Goal: Find contact information: Find contact information

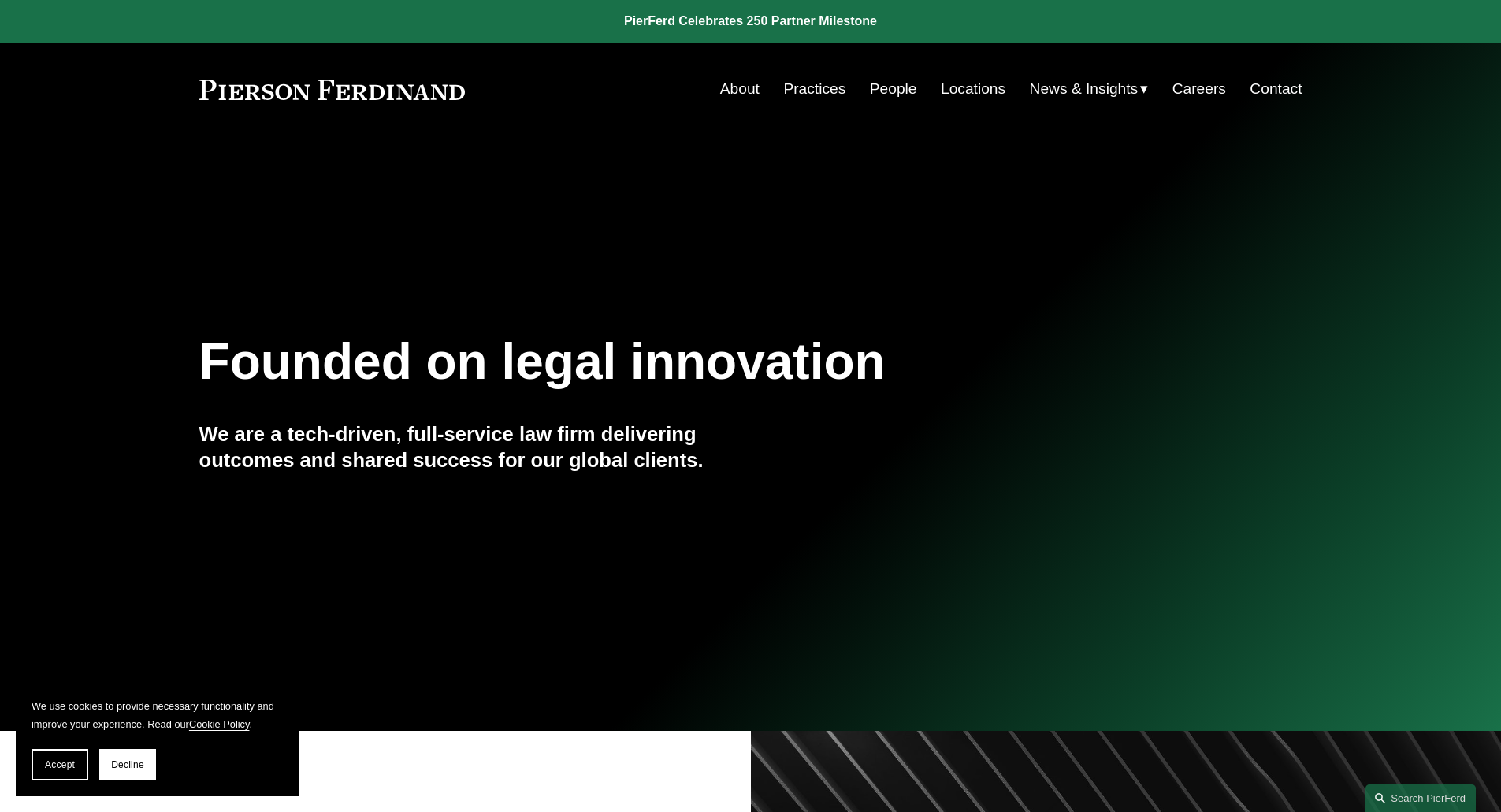
drag, startPoint x: 0, startPoint y: 0, endPoint x: 315, endPoint y: 100, distance: 330.5
drag, startPoint x: 315, startPoint y: 100, endPoint x: 51, endPoint y: 763, distance: 713.6
click at [51, 763] on span "Accept" at bounding box center [59, 765] width 30 height 11
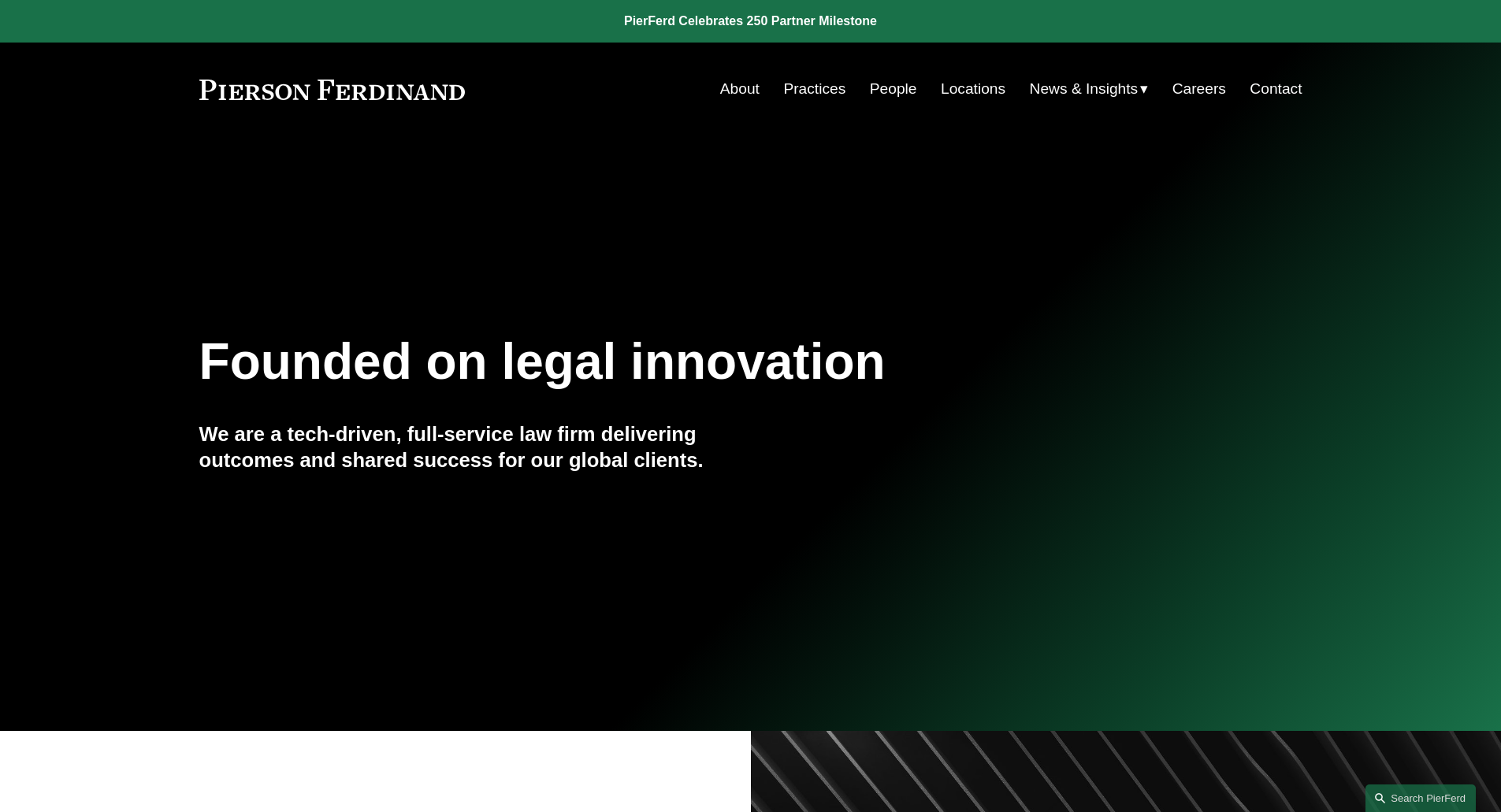
drag, startPoint x: 318, startPoint y: 96, endPoint x: 251, endPoint y: 126, distance: 73.4
click at [258, 131] on div "Skip to Content About Practices People Locations" at bounding box center [750, 89] width 1501 height 93
drag, startPoint x: 143, startPoint y: 81, endPoint x: 460, endPoint y: 97, distance: 317.4
click at [456, 99] on div "Skip to Content About Practices People Locations" at bounding box center [750, 89] width 1501 height 93
drag, startPoint x: 488, startPoint y: 92, endPoint x: 176, endPoint y: 94, distance: 312.0
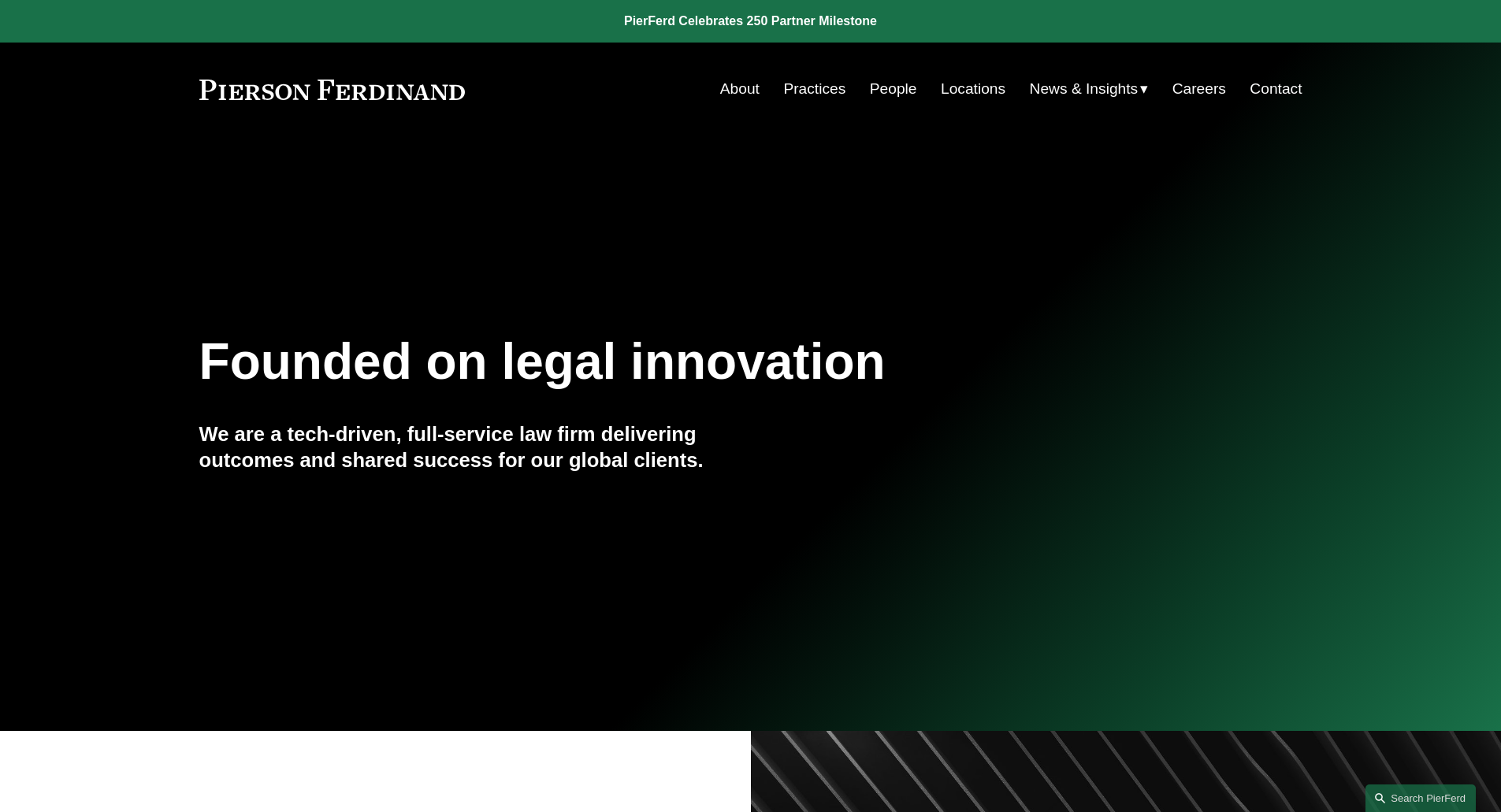
click at [176, 94] on div "Skip to Content About Practices People Locations" at bounding box center [750, 89] width 1501 height 93
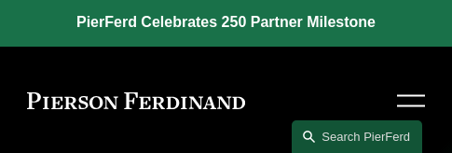
click at [285, 86] on div "About Practices People Locations News & Insights News" at bounding box center [226, 101] width 398 height 34
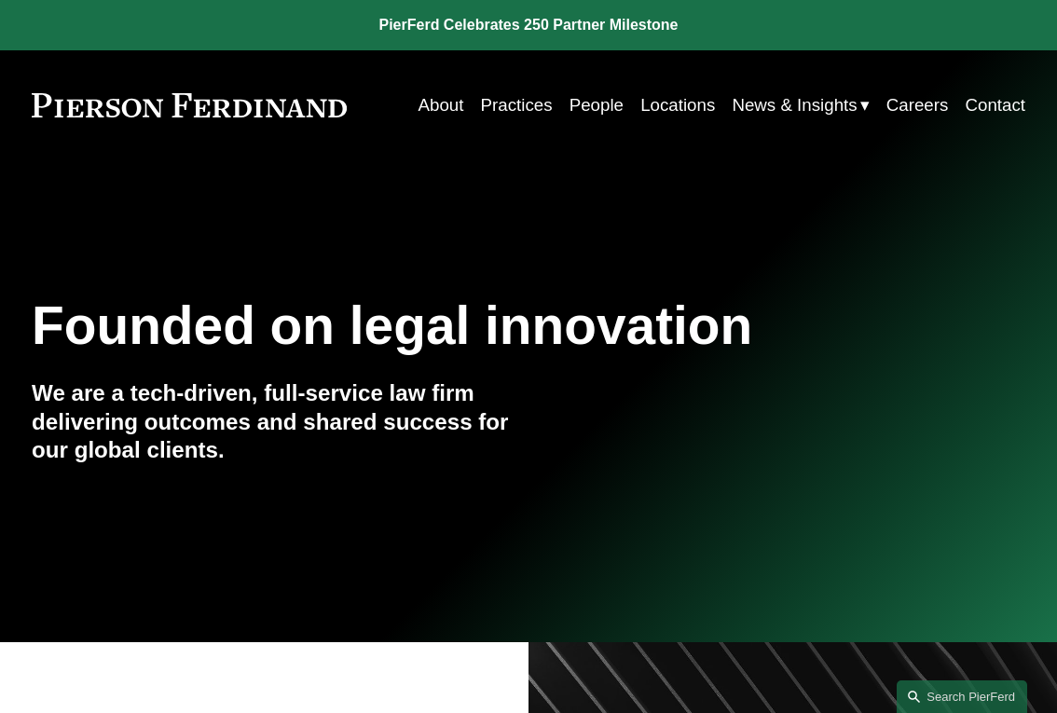
click at [592, 109] on link "People" at bounding box center [597, 105] width 54 height 34
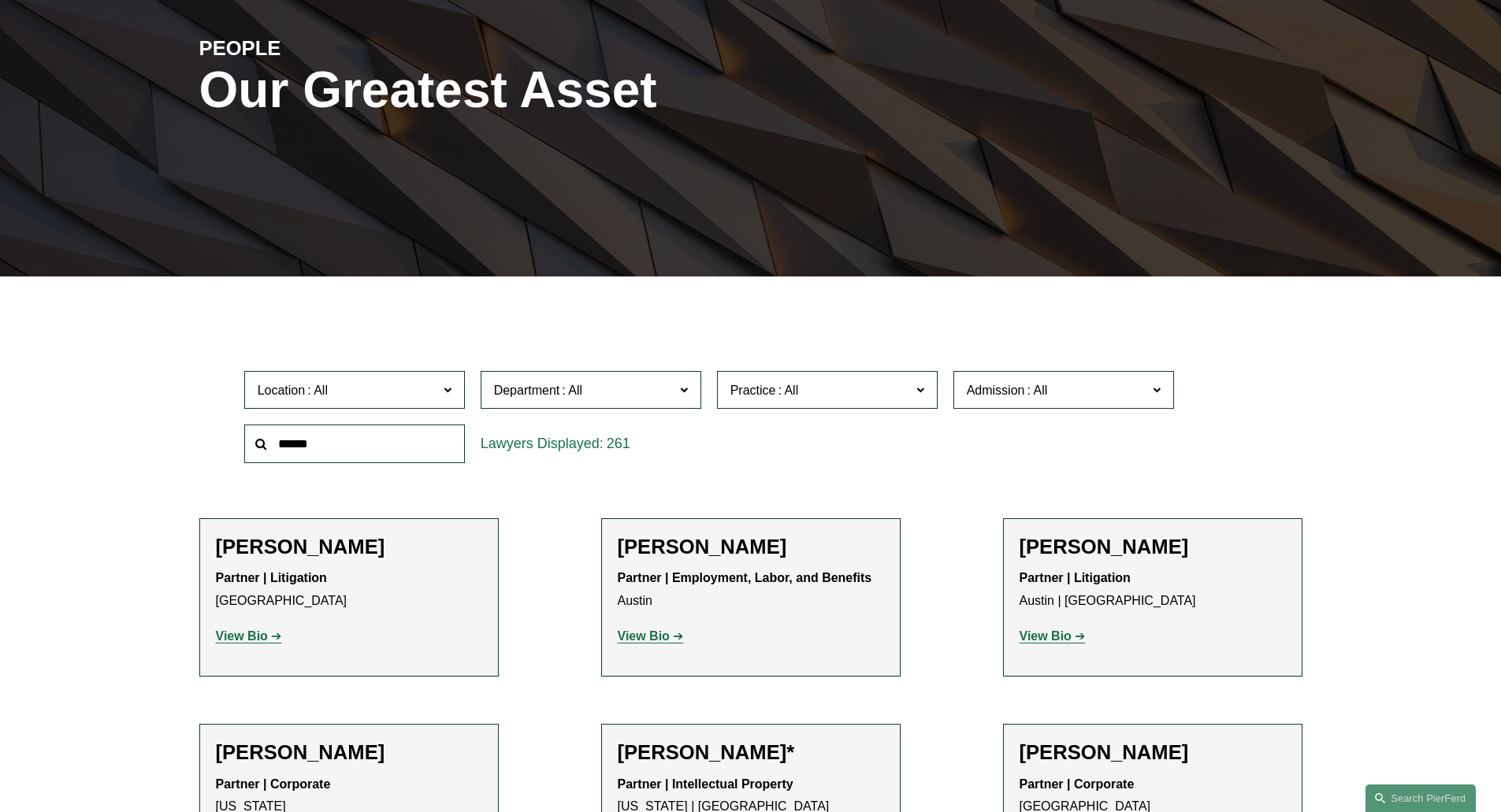
scroll to position [394, 0]
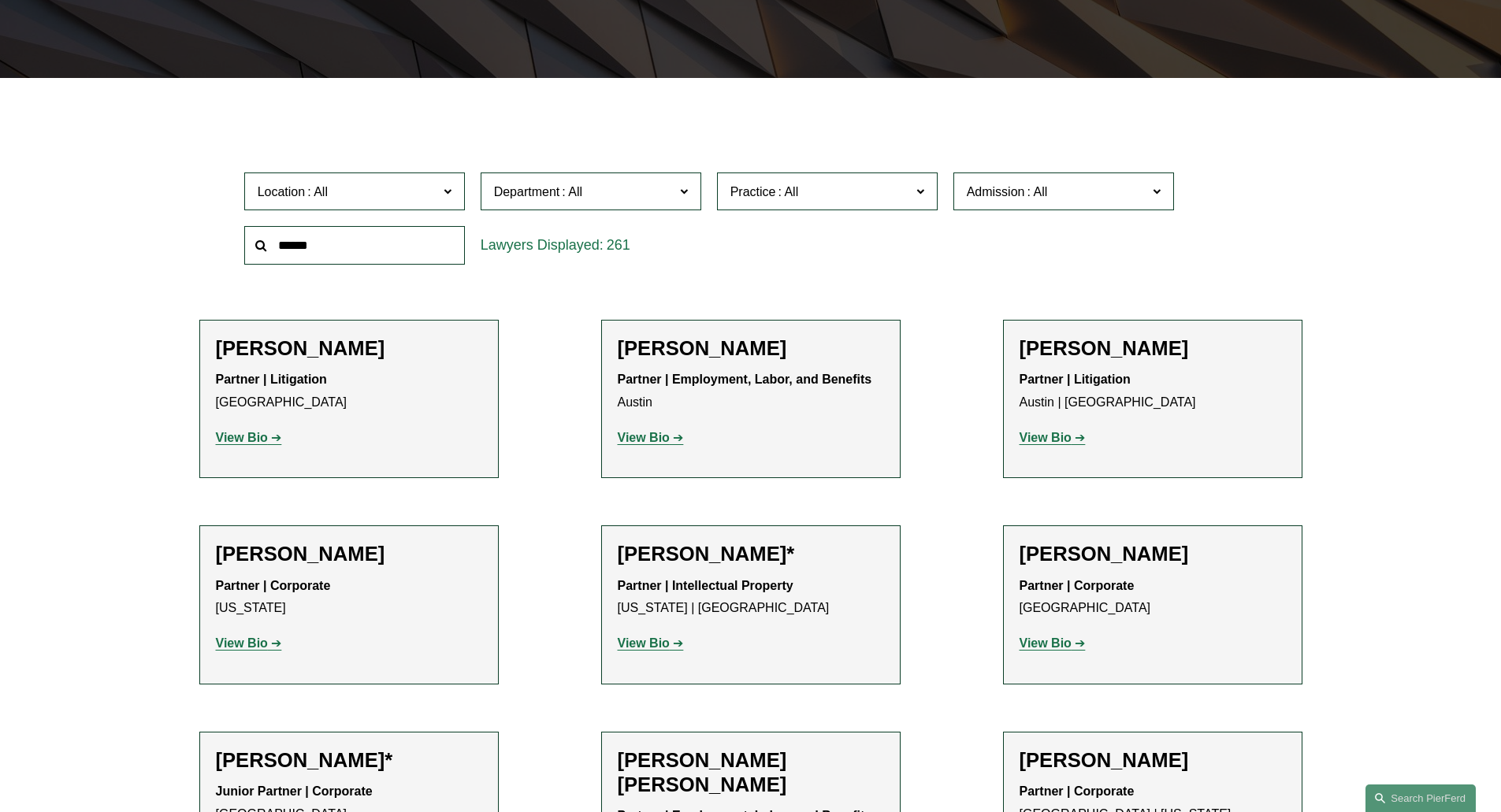
click at [625, 194] on span "Department" at bounding box center [585, 191] width 181 height 21
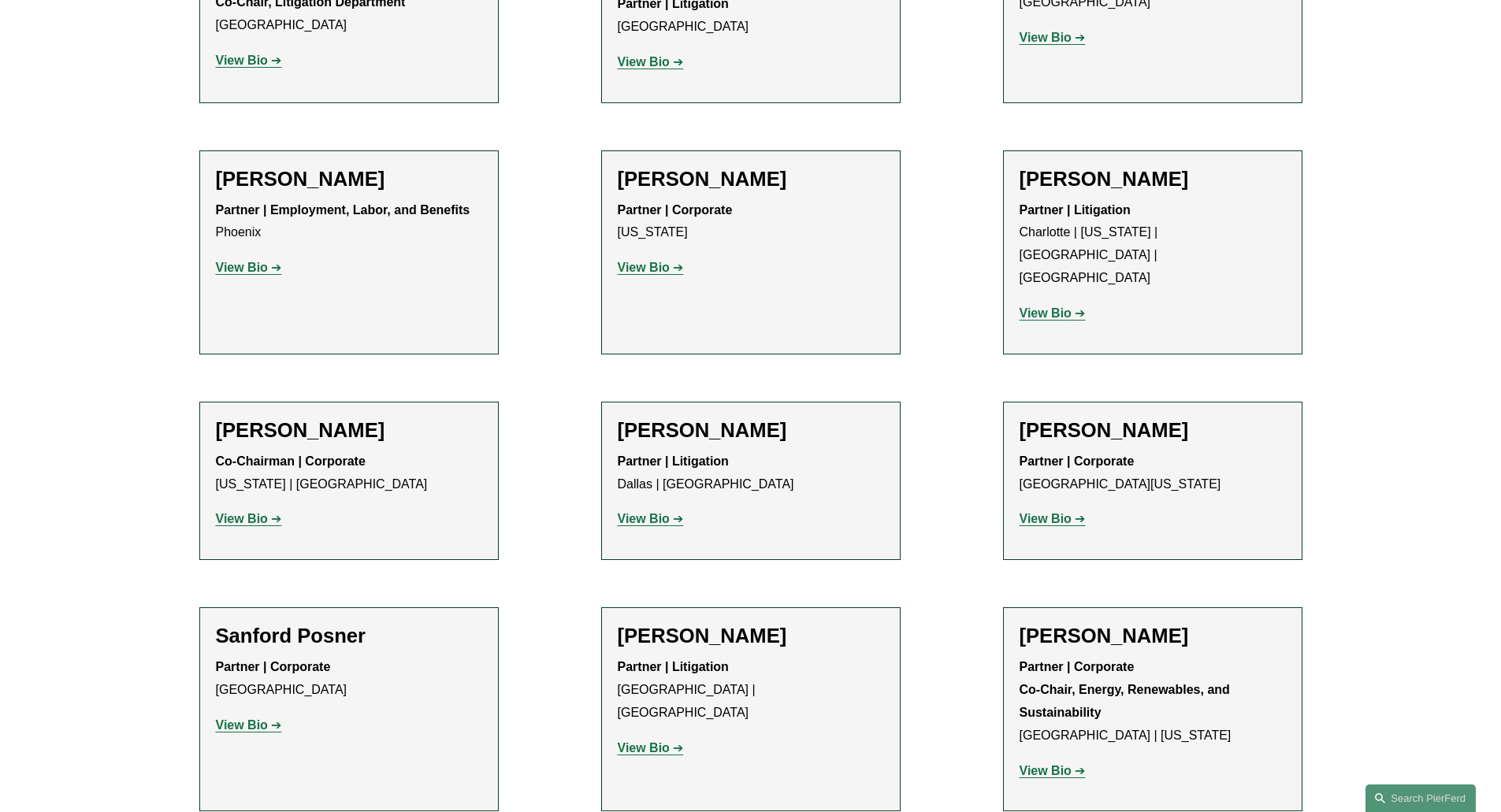
scroll to position [14889, 0]
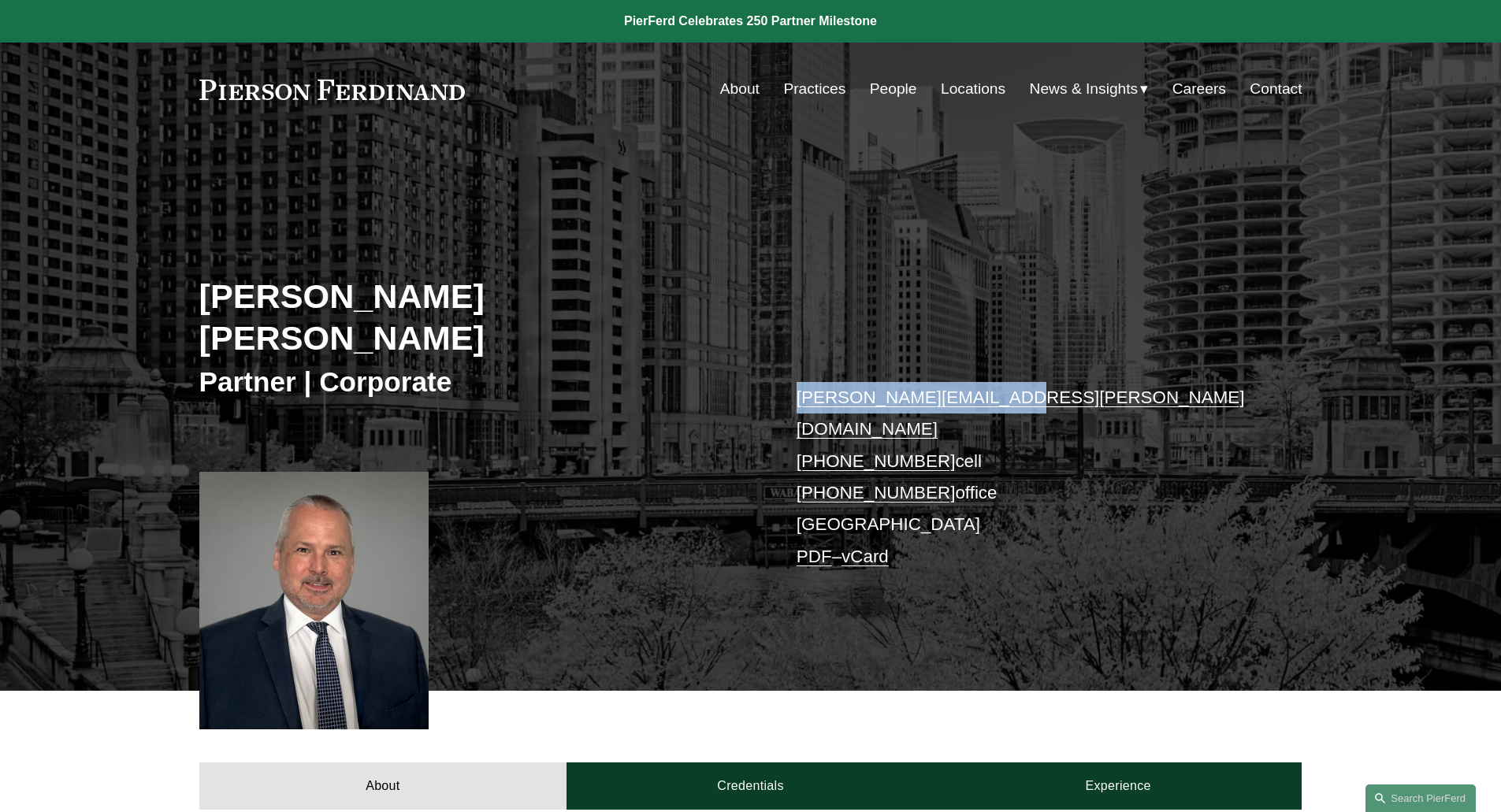
drag, startPoint x: 1007, startPoint y: 370, endPoint x: 800, endPoint y: 359, distance: 207.3
click at [800, 382] on p "david.reid@pierferd.com +1.816.896.7656 cell +1.816.782.8635 office Chicago PDF…" at bounding box center [1027, 477] width 460 height 191
copy link "david.reid@pierferd.com"
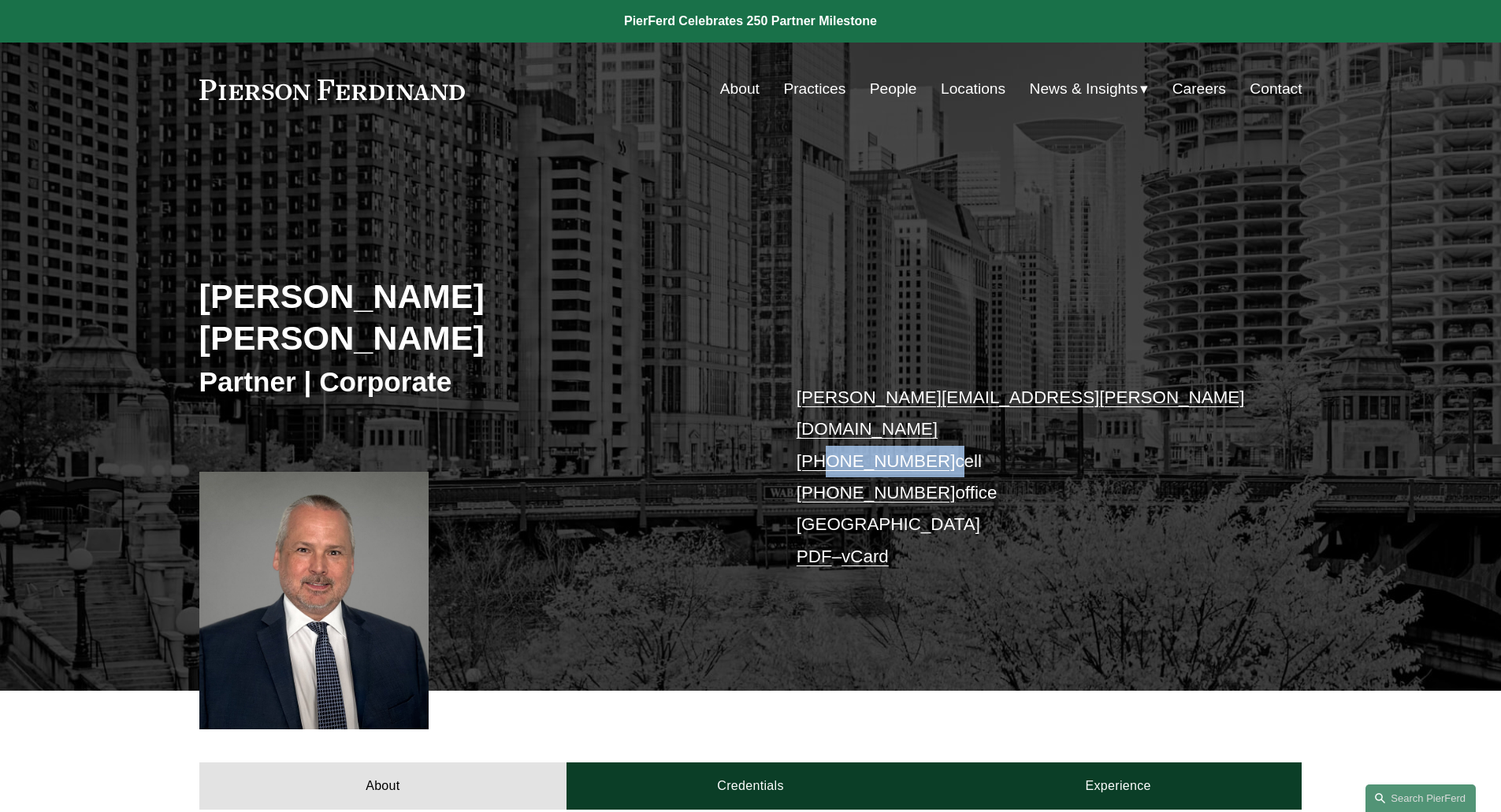
drag, startPoint x: 932, startPoint y: 396, endPoint x: 826, endPoint y: 393, distance: 106.0
click at [826, 393] on p "david.reid@pierferd.com +1.816.896.7656 cell +1.816.782.8635 office Chicago PDF…" at bounding box center [1027, 477] width 460 height 191
copy p "816.896.7656"
